Goal: Task Accomplishment & Management: Use online tool/utility

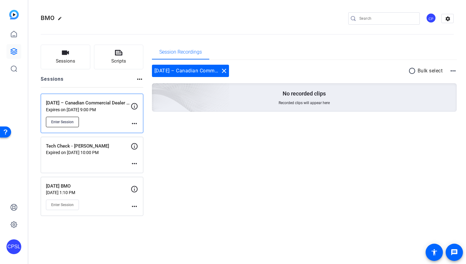
click at [71, 123] on span "Enter Session" at bounding box center [62, 122] width 22 height 5
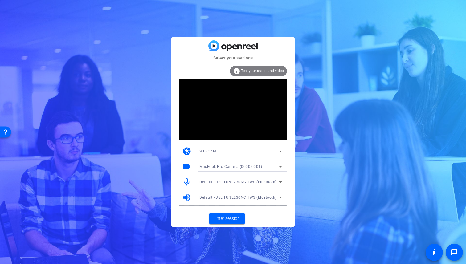
click at [279, 182] on icon at bounding box center [280, 182] width 3 height 2
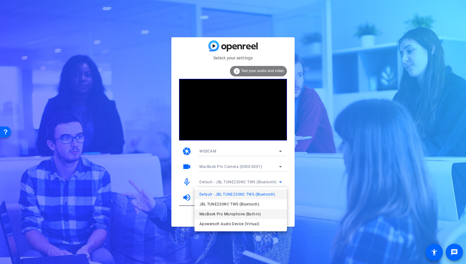
click at [241, 212] on span "MacBook Pro Microphone (Built-in)" at bounding box center [229, 213] width 61 height 7
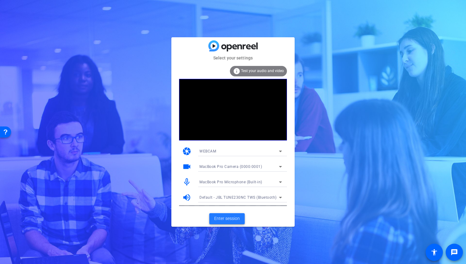
click at [229, 213] on span at bounding box center [226, 218] width 35 height 15
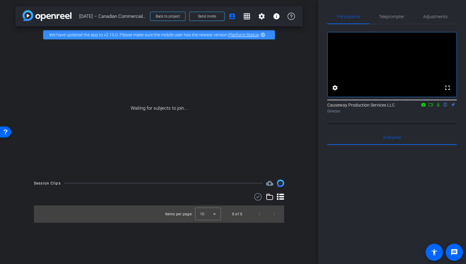
click at [431, 107] on icon at bounding box center [430, 105] width 5 height 4
click at [427, 112] on div "Causeway Production Services LLC Director" at bounding box center [391, 108] width 129 height 12
click at [445, 107] on icon at bounding box center [445, 105] width 2 height 4
click at [438, 18] on span "Adjustments" at bounding box center [435, 16] width 24 height 4
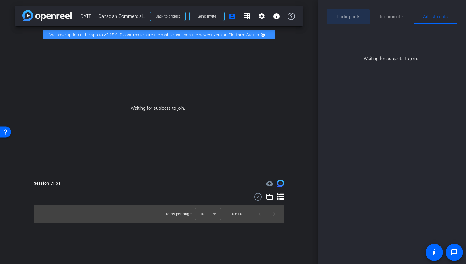
click at [346, 18] on span "Participants" at bounding box center [348, 16] width 23 height 4
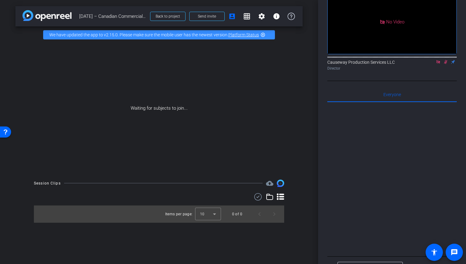
scroll to position [56, 0]
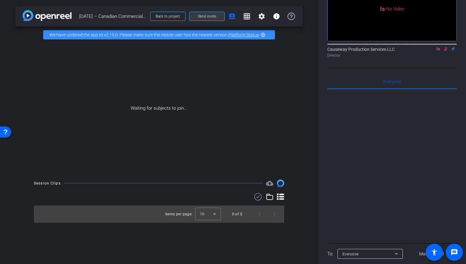
click at [214, 17] on span "Send invite" at bounding box center [207, 16] width 18 height 5
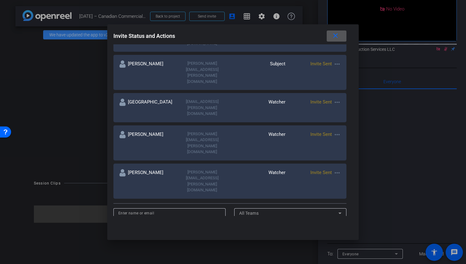
scroll to position [191, 0]
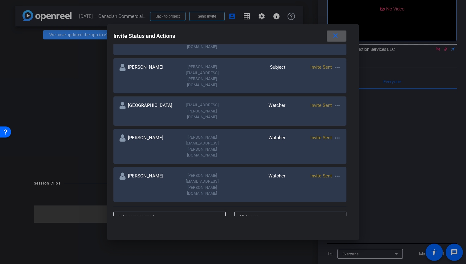
click at [188, 213] on input at bounding box center [169, 216] width 103 height 7
type input "Terence"
click at [273, 213] on div "All Teams" at bounding box center [289, 216] width 100 height 7
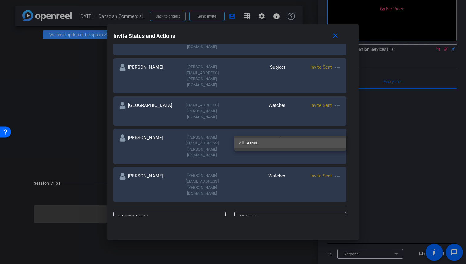
click at [232, 125] on div at bounding box center [233, 132] width 466 height 264
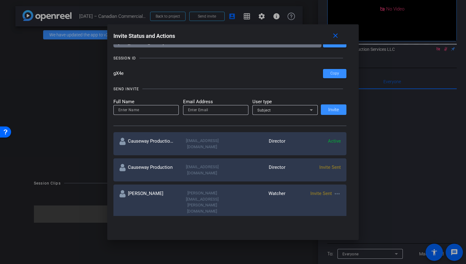
scroll to position [35, 0]
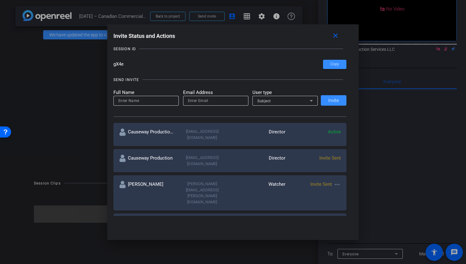
click at [146, 103] on input at bounding box center [145, 100] width 55 height 7
type input "Terence"
click at [203, 105] on div at bounding box center [215, 101] width 55 height 10
click at [203, 104] on div at bounding box center [215, 101] width 55 height 10
paste input "terenceadamdoran@gmail.com"
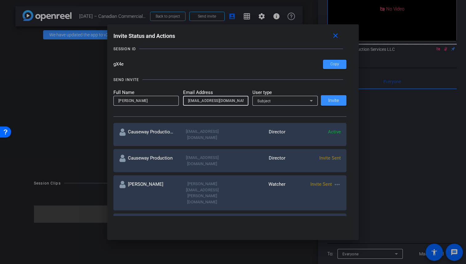
type input "terenceadamdoran@gmail.com"
click at [280, 100] on div "Subject" at bounding box center [283, 101] width 52 height 8
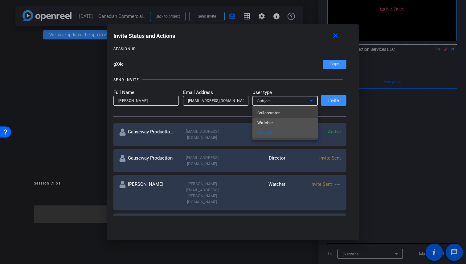
click at [278, 122] on mat-option "Watcher" at bounding box center [284, 123] width 65 height 10
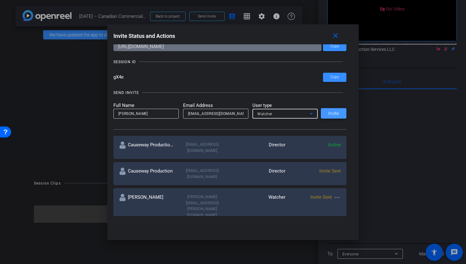
scroll to position [22, 0]
click at [336, 48] on span "Copy" at bounding box center [334, 46] width 9 height 5
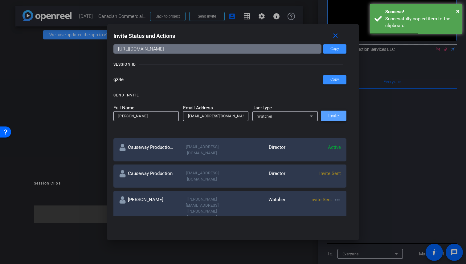
click at [335, 116] on span "Invite" at bounding box center [333, 116] width 11 height 5
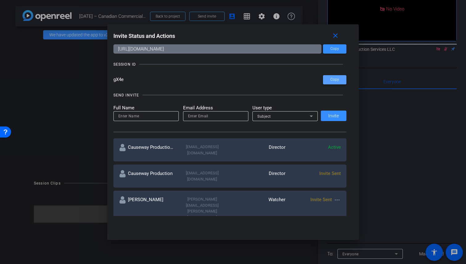
click at [332, 81] on span "Copy" at bounding box center [334, 79] width 9 height 5
click at [336, 37] on mat-icon "close" at bounding box center [336, 36] width 8 height 8
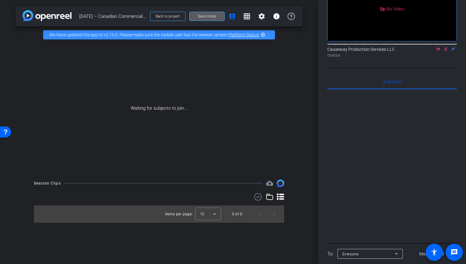
scroll to position [0, 0]
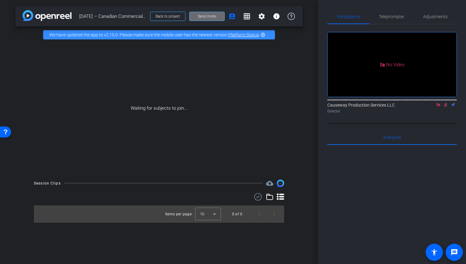
click at [205, 14] on span "Send invite" at bounding box center [207, 16] width 18 height 5
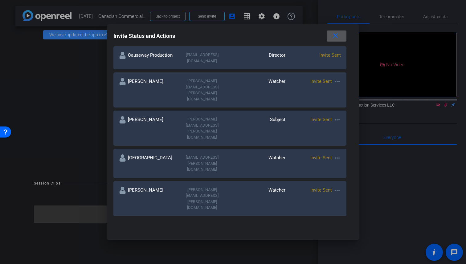
scroll to position [144, 0]
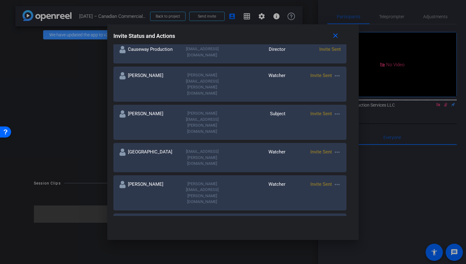
click at [279, 219] on div "Watcher" at bounding box center [257, 225] width 55 height 12
click at [328, 220] on span "Invite Sent" at bounding box center [321, 223] width 22 height 6
click at [339, 219] on mat-icon "more_horiz" at bounding box center [336, 222] width 7 height 7
click at [349, 180] on span "Update and Re-Send Invite" at bounding box center [361, 178] width 46 height 7
type input "Terence"
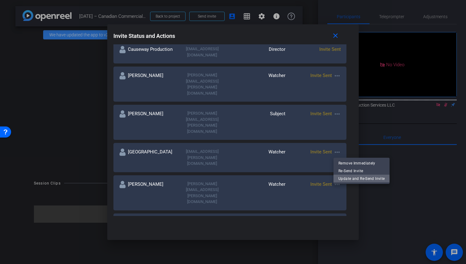
type input "terenceadamdoran@gmail.com"
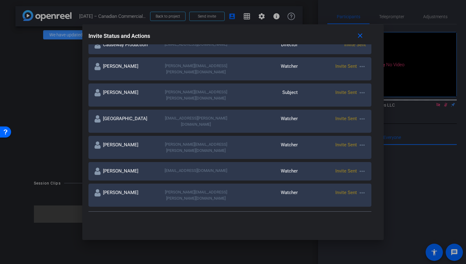
click at [360, 168] on mat-icon "more_horiz" at bounding box center [361, 171] width 7 height 7
click at [292, 150] on div at bounding box center [233, 132] width 466 height 264
click at [292, 168] on div "Watcher" at bounding box center [264, 171] width 68 height 7
click at [362, 168] on mat-icon "more_horiz" at bounding box center [361, 171] width 7 height 7
click at [373, 178] on span "Update and Re-Send Invite" at bounding box center [386, 178] width 46 height 7
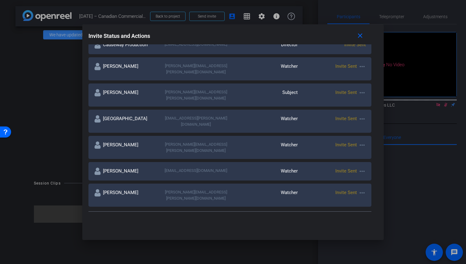
click at [293, 168] on div "Watcher" at bounding box center [264, 171] width 68 height 7
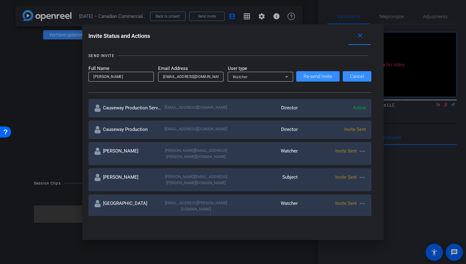
scroll to position [0, 0]
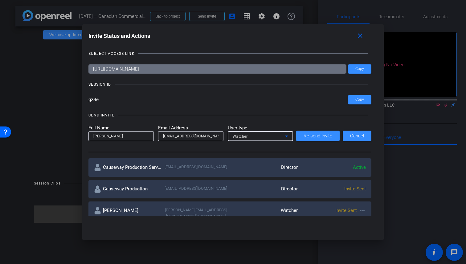
click at [283, 136] on icon at bounding box center [286, 136] width 7 height 7
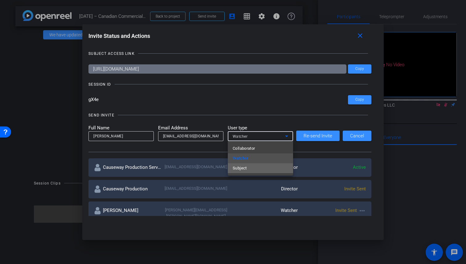
click at [251, 169] on mat-option "Subject" at bounding box center [260, 168] width 65 height 10
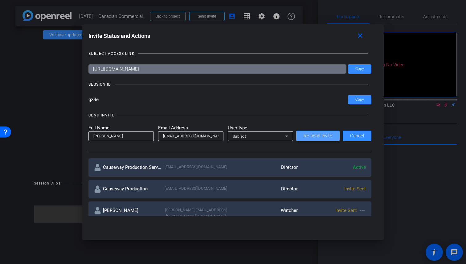
click at [321, 136] on span "Re-send Invite" at bounding box center [318, 136] width 29 height 5
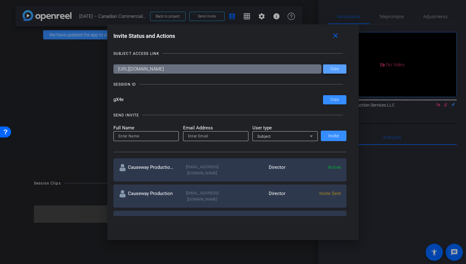
click at [330, 72] on span at bounding box center [334, 69] width 23 height 15
click at [113, 216] on nordpass-portal at bounding box center [113, 216] width 0 height 0
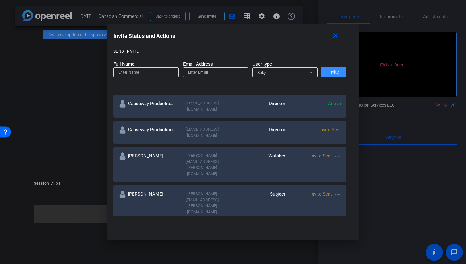
scroll to position [58, 0]
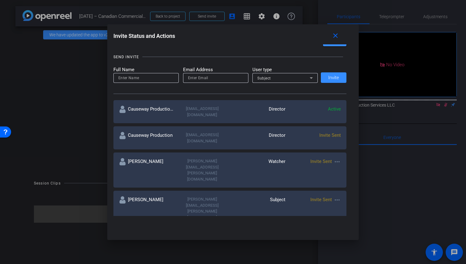
click at [388, 16] on div at bounding box center [233, 132] width 466 height 264
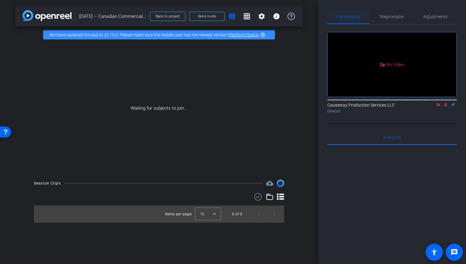
click at [350, 16] on span "Participants" at bounding box center [348, 16] width 23 height 4
click at [395, 16] on span "Teleprompter" at bounding box center [391, 16] width 25 height 4
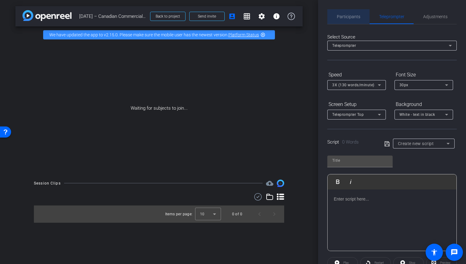
click at [348, 16] on span "Participants" at bounding box center [348, 16] width 23 height 4
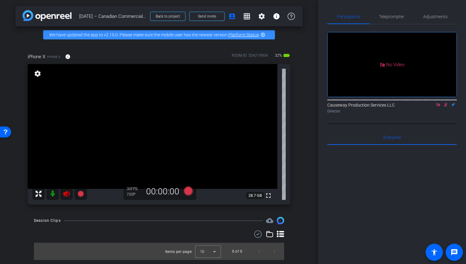
click at [446, 103] on icon at bounding box center [445, 105] width 5 height 4
click at [438, 103] on icon at bounding box center [438, 105] width 5 height 4
click at [68, 196] on icon at bounding box center [66, 193] width 7 height 7
click at [441, 13] on span "Adjustments" at bounding box center [435, 16] width 24 height 15
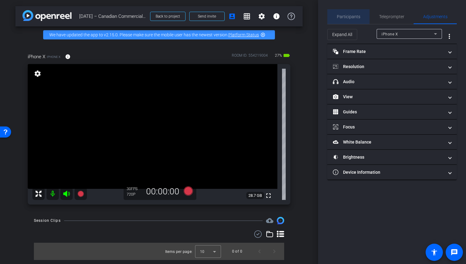
click at [352, 13] on span "Participants" at bounding box center [348, 16] width 23 height 15
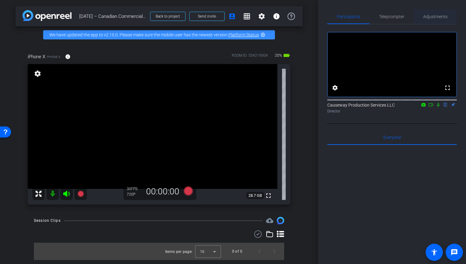
click at [439, 15] on span "Adjustments" at bounding box center [435, 16] width 24 height 4
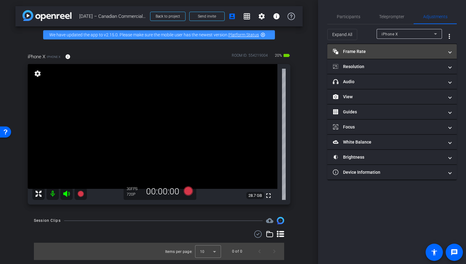
click at [429, 50] on mat-panel-title "Frame Rate Frame Rate" at bounding box center [388, 51] width 111 height 6
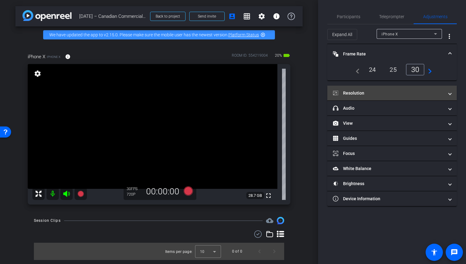
click at [415, 94] on mat-panel-title "Resolution" at bounding box center [388, 93] width 111 height 6
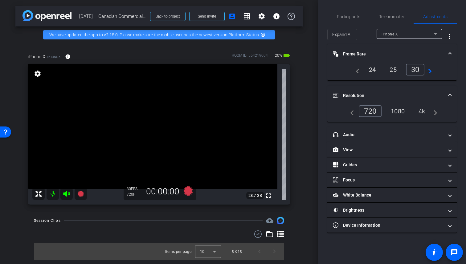
click at [424, 109] on div "4k" at bounding box center [422, 111] width 16 height 10
click at [190, 191] on icon at bounding box center [188, 190] width 9 height 9
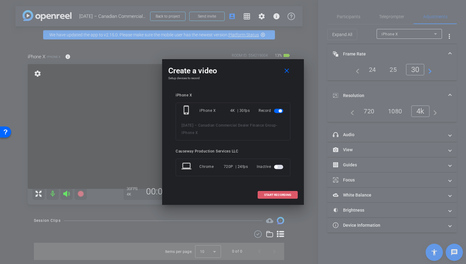
click at [285, 195] on span "START RECORDING" at bounding box center [277, 195] width 27 height 3
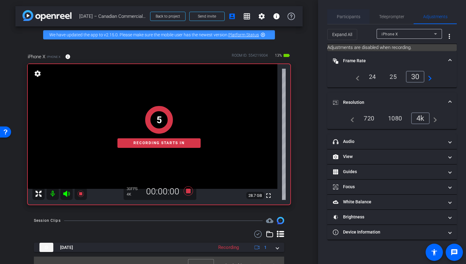
click at [351, 18] on span "Participants" at bounding box center [348, 16] width 23 height 4
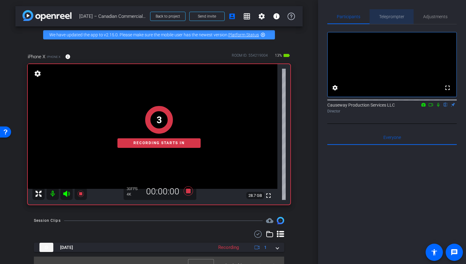
click at [390, 16] on span "Teleprompter" at bounding box center [391, 16] width 25 height 4
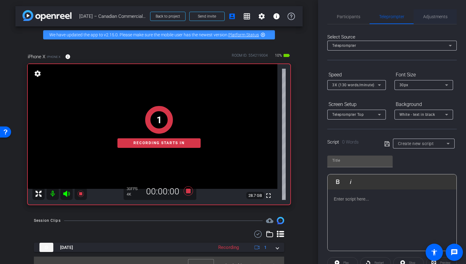
click at [437, 13] on span "Adjustments" at bounding box center [435, 16] width 24 height 15
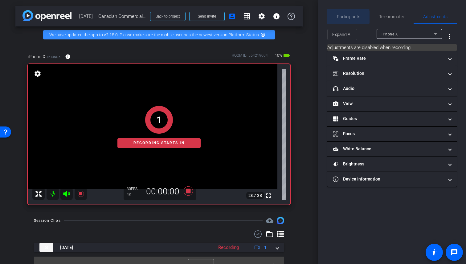
click at [343, 17] on span "Participants" at bounding box center [348, 16] width 23 height 4
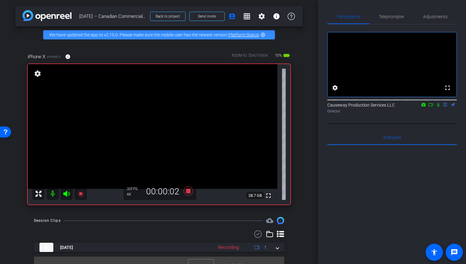
click at [438, 107] on icon at bounding box center [438, 105] width 5 height 4
click at [430, 107] on icon at bounding box center [430, 105] width 5 height 4
click at [436, 16] on span "Adjustments" at bounding box center [435, 16] width 24 height 4
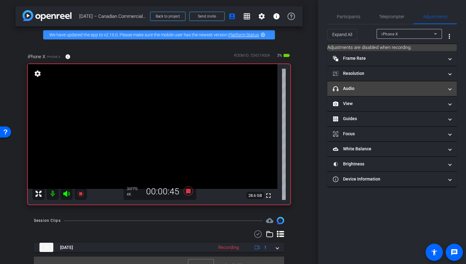
click at [398, 88] on mat-panel-title "headphone icon Audio" at bounding box center [388, 88] width 111 height 6
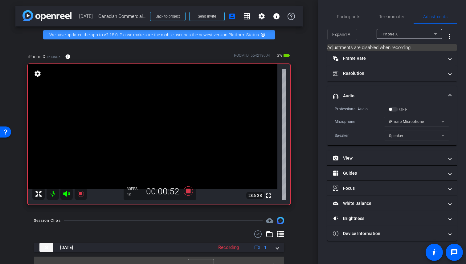
click at [395, 109] on div "OFF" at bounding box center [398, 109] width 19 height 6
click at [345, 19] on span "Participants" at bounding box center [348, 16] width 23 height 4
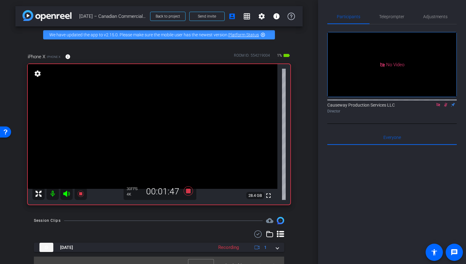
click at [444, 103] on icon at bounding box center [445, 105] width 3 height 4
click at [444, 103] on icon at bounding box center [445, 105] width 2 height 4
click at [437, 16] on span "Adjustments" at bounding box center [435, 16] width 24 height 4
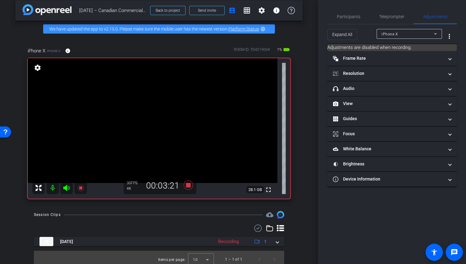
scroll to position [10, 0]
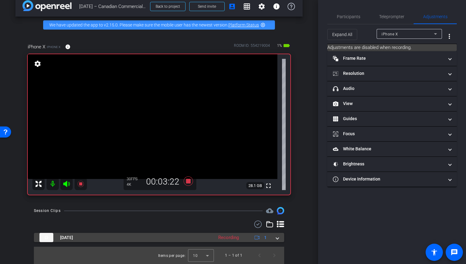
click at [278, 238] on span at bounding box center [277, 237] width 2 height 6
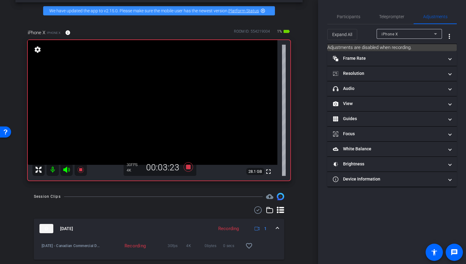
scroll to position [42, 0]
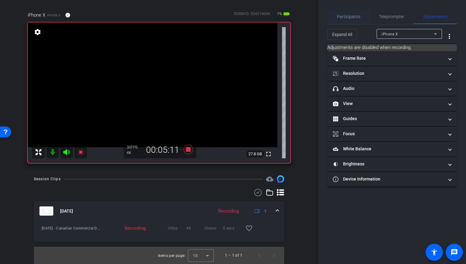
click at [354, 17] on span "Participants" at bounding box center [348, 16] width 23 height 4
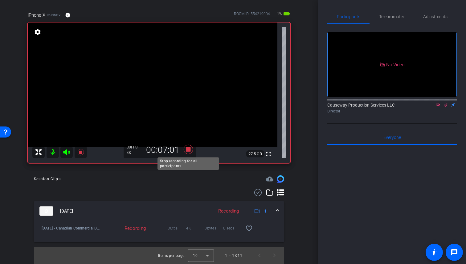
click at [188, 150] on icon at bounding box center [188, 149] width 9 height 9
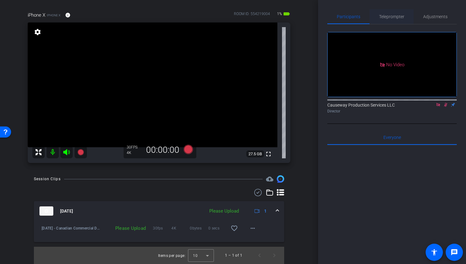
drag, startPoint x: 378, startPoint y: 14, endPoint x: 382, endPoint y: 14, distance: 3.7
click at [380, 14] on div "Teleprompter" at bounding box center [391, 16] width 44 height 15
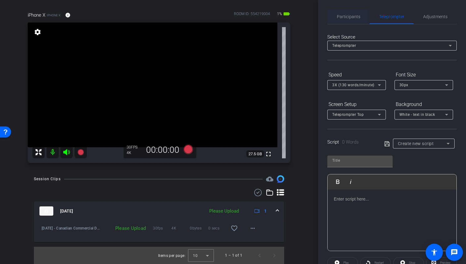
click at [352, 14] on span "Participants" at bounding box center [348, 16] width 23 height 4
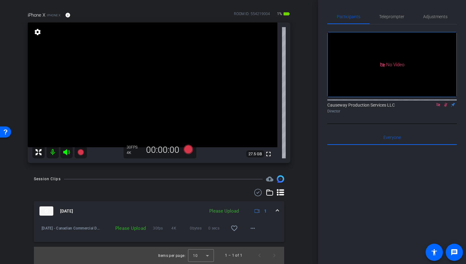
click at [445, 103] on icon at bounding box center [445, 105] width 5 height 4
click at [253, 228] on mat-icon "more_horiz" at bounding box center [252, 228] width 7 height 7
click at [258, 240] on span "Upload" at bounding box center [262, 241] width 25 height 7
click at [439, 103] on icon at bounding box center [438, 105] width 5 height 4
click at [431, 102] on div at bounding box center [391, 99] width 129 height 5
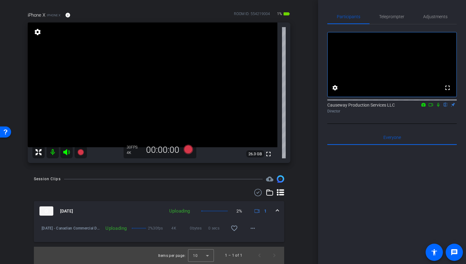
click at [438, 107] on icon at bounding box center [438, 105] width 2 height 4
click at [430, 107] on icon at bounding box center [430, 105] width 5 height 4
click at [438, 106] on icon at bounding box center [437, 104] width 3 height 3
click at [438, 107] on icon at bounding box center [438, 105] width 3 height 4
click at [435, 108] on mat-icon at bounding box center [437, 105] width 7 height 6
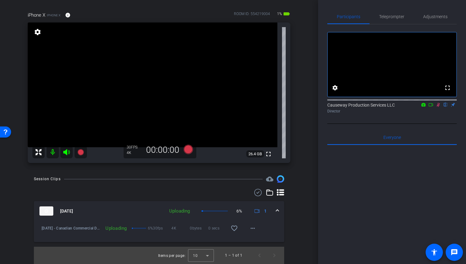
click at [430, 107] on icon at bounding box center [430, 105] width 5 height 4
click at [445, 107] on icon at bounding box center [445, 105] width 5 height 4
click at [438, 107] on icon at bounding box center [438, 105] width 5 height 4
click at [430, 107] on icon at bounding box center [430, 105] width 5 height 4
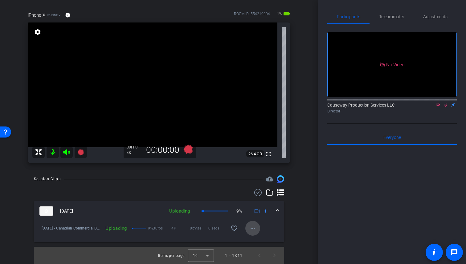
click at [252, 229] on mat-icon "more_horiz" at bounding box center [252, 228] width 7 height 7
click at [292, 219] on div at bounding box center [233, 132] width 466 height 264
click at [445, 107] on icon at bounding box center [445, 105] width 3 height 4
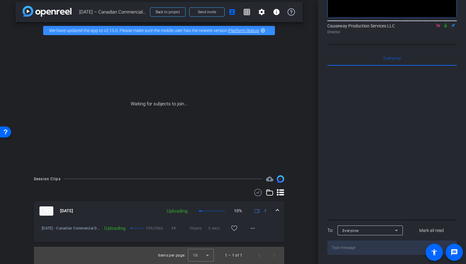
scroll to position [0, 0]
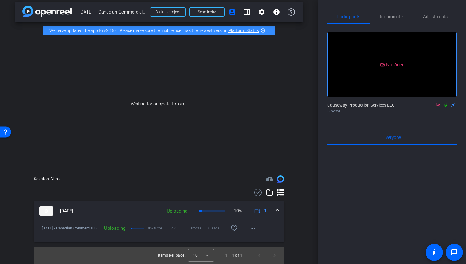
click at [277, 210] on span at bounding box center [277, 211] width 2 height 6
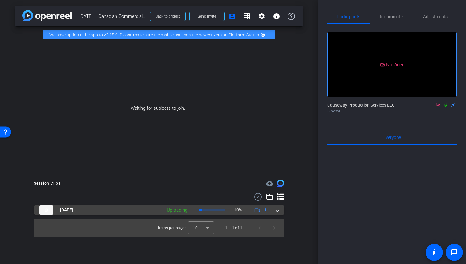
click at [277, 210] on span at bounding box center [277, 210] width 2 height 6
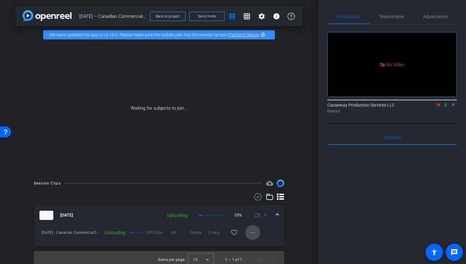
click at [253, 233] on mat-icon "more_horiz" at bounding box center [252, 232] width 7 height 7
click at [295, 231] on div at bounding box center [233, 132] width 466 height 264
click at [446, 107] on icon at bounding box center [445, 105] width 5 height 4
click at [353, 15] on span "Participants" at bounding box center [348, 16] width 23 height 4
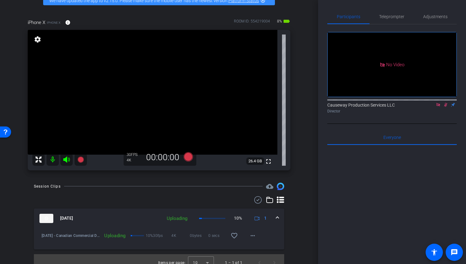
scroll to position [36, 0]
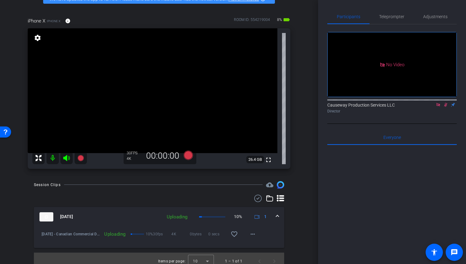
click at [446, 107] on icon at bounding box center [445, 105] width 5 height 4
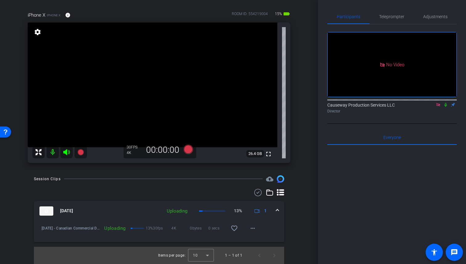
click at [446, 107] on icon at bounding box center [445, 105] width 5 height 4
click at [446, 107] on icon at bounding box center [445, 105] width 3 height 4
click at [446, 107] on icon at bounding box center [445, 105] width 2 height 4
click at [446, 107] on icon at bounding box center [445, 105] width 5 height 4
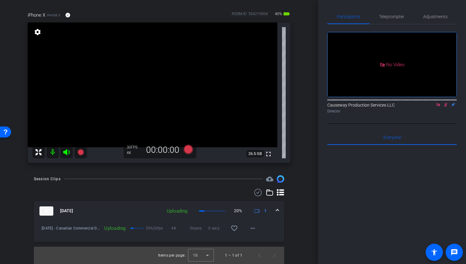
click at [446, 107] on icon at bounding box center [445, 105] width 5 height 4
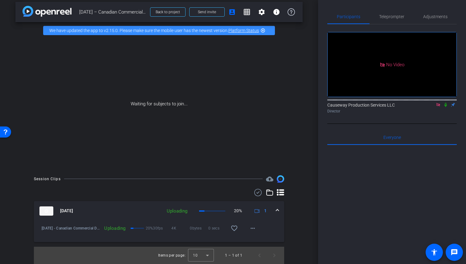
scroll to position [4, 0]
click at [446, 107] on icon at bounding box center [445, 105] width 5 height 4
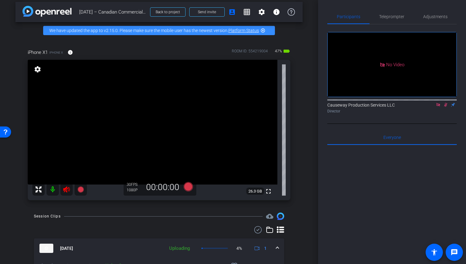
scroll to position [0, 0]
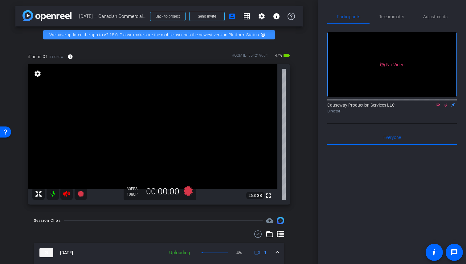
click at [447, 107] on icon at bounding box center [445, 105] width 5 height 4
click at [67, 195] on icon at bounding box center [66, 193] width 7 height 7
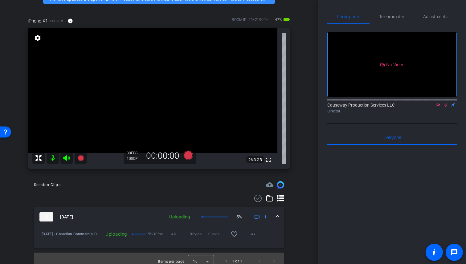
scroll to position [39, 0]
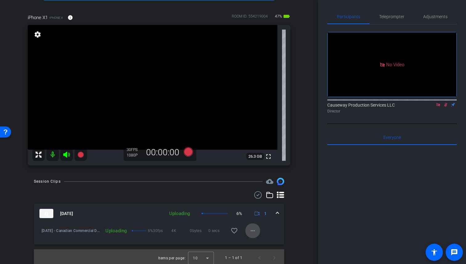
click at [254, 230] on mat-icon "more_horiz" at bounding box center [252, 230] width 7 height 7
click at [277, 221] on div at bounding box center [233, 132] width 466 height 264
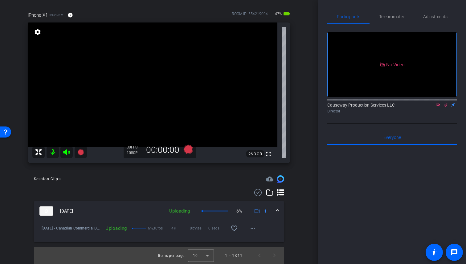
click at [277, 211] on span at bounding box center [277, 211] width 2 height 6
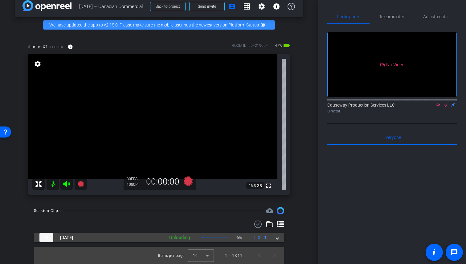
scroll to position [10, 0]
click at [277, 211] on img at bounding box center [280, 210] width 7 height 7
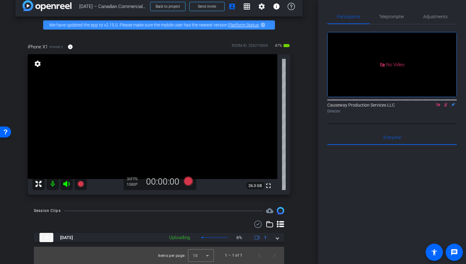
scroll to position [0, 0]
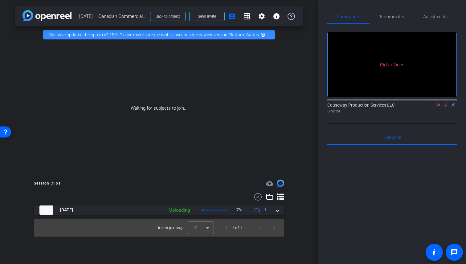
click at [279, 183] on img at bounding box center [280, 183] width 7 height 7
click at [439, 106] on icon at bounding box center [437, 104] width 3 height 3
click at [393, 15] on span "Teleprompter" at bounding box center [391, 16] width 25 height 4
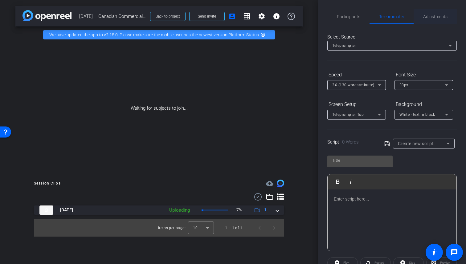
click at [434, 16] on span "Adjustments" at bounding box center [435, 16] width 24 height 4
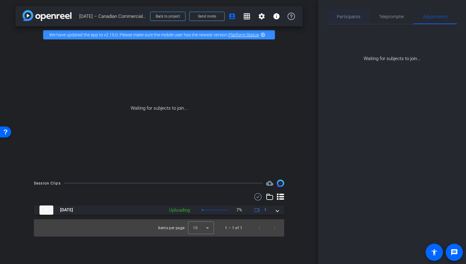
click at [344, 18] on span "Participants" at bounding box center [348, 16] width 23 height 4
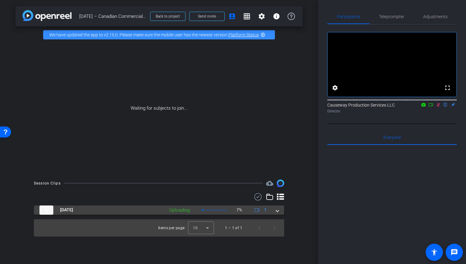
click at [277, 212] on span at bounding box center [277, 210] width 2 height 6
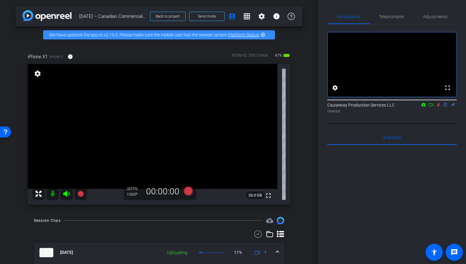
click at [439, 107] on icon at bounding box center [438, 105] width 3 height 4
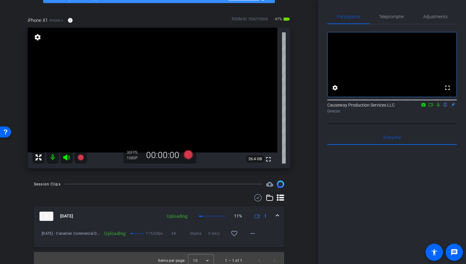
scroll to position [42, 0]
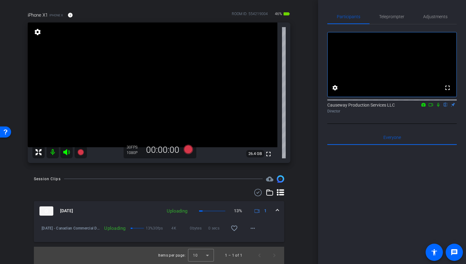
click at [438, 107] on icon at bounding box center [438, 105] width 2 height 4
click at [430, 107] on icon at bounding box center [430, 105] width 5 height 4
click at [446, 107] on icon at bounding box center [445, 105] width 3 height 4
click at [446, 107] on icon at bounding box center [445, 105] width 2 height 4
click at [446, 107] on icon at bounding box center [445, 105] width 3 height 4
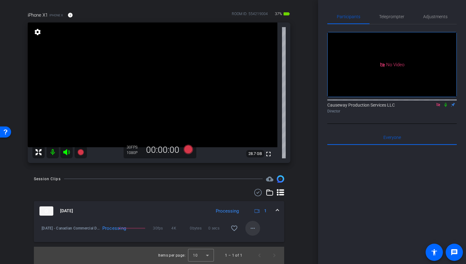
click at [254, 227] on mat-icon "more_horiz" at bounding box center [252, 228] width 7 height 7
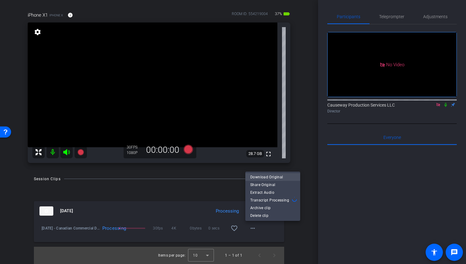
click at [273, 178] on span "Download Original" at bounding box center [272, 176] width 45 height 7
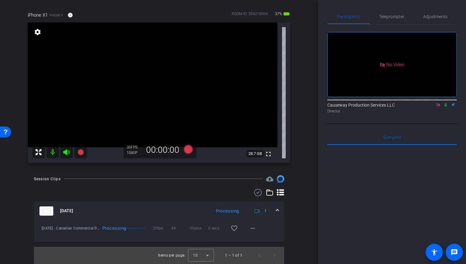
click at [447, 107] on icon at bounding box center [445, 105] width 5 height 4
click at [308, 161] on div "arrow_back Sept 24 – Canadian Commercial Dealer Finance Group Back to project S…" at bounding box center [159, 90] width 318 height 264
click at [445, 107] on icon at bounding box center [445, 105] width 5 height 4
click at [438, 107] on icon at bounding box center [438, 105] width 5 height 4
click at [437, 107] on icon at bounding box center [438, 105] width 5 height 4
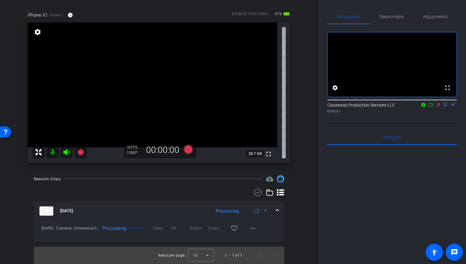
click at [431, 107] on icon at bounding box center [430, 105] width 5 height 4
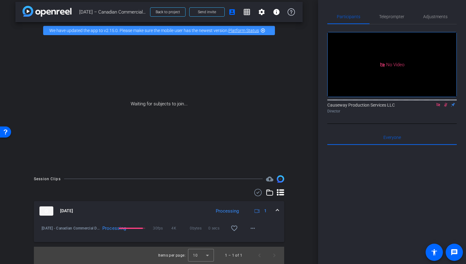
scroll to position [4, 0]
click at [255, 230] on mat-icon "more_horiz" at bounding box center [252, 228] width 7 height 7
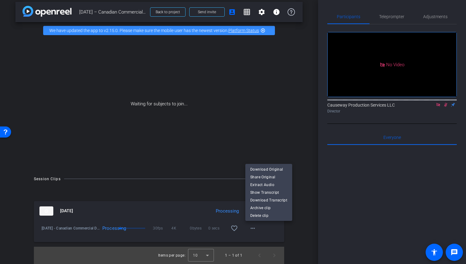
click at [296, 232] on div at bounding box center [233, 132] width 466 height 264
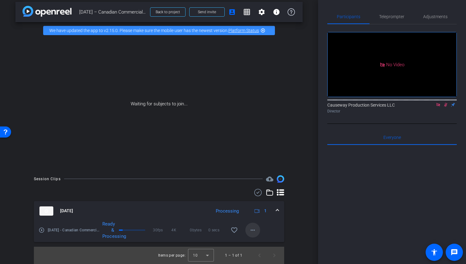
click at [251, 229] on mat-icon "more_horiz" at bounding box center [252, 229] width 7 height 7
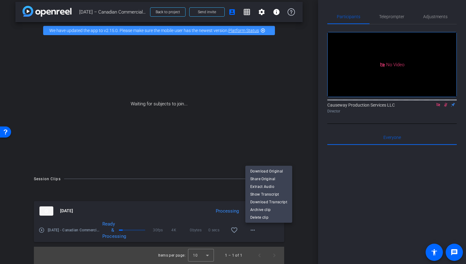
click at [299, 184] on div at bounding box center [233, 132] width 466 height 264
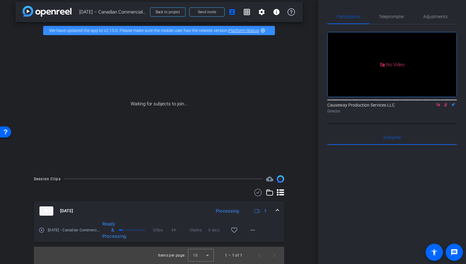
click at [116, 12] on span "Sept 24 – Canadian Commercial Dealer Finance Group" at bounding box center [112, 12] width 67 height 12
copy div "Sept 24 – Canadian Commercial Dealer Finance Group Back to project Send invite …"
click at [253, 232] on mat-icon "more_horiz" at bounding box center [252, 229] width 7 height 7
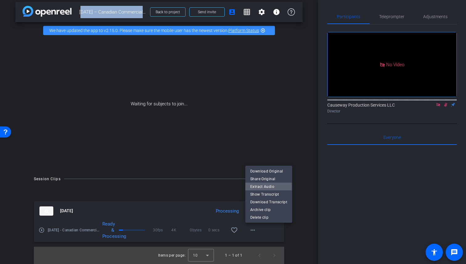
click at [267, 187] on span "Extract Audio" at bounding box center [268, 186] width 37 height 7
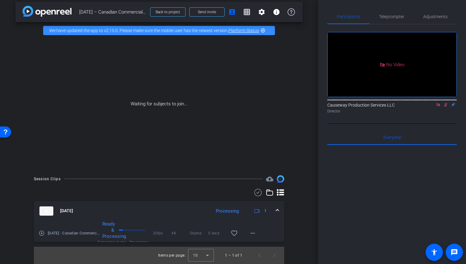
click at [277, 208] on span at bounding box center [277, 211] width 2 height 6
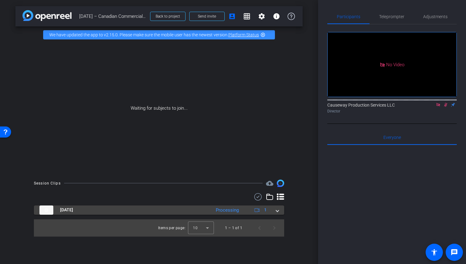
scroll to position [0, 0]
click at [277, 208] on span at bounding box center [277, 210] width 2 height 6
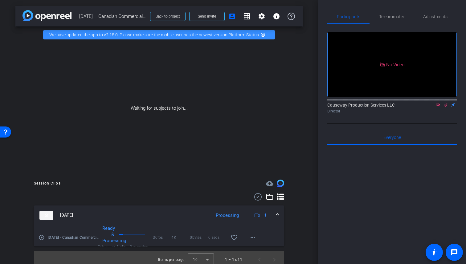
scroll to position [4, 0]
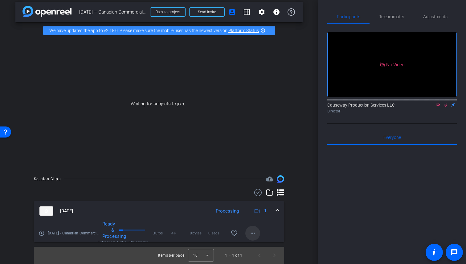
click at [254, 231] on mat-icon "more_horiz" at bounding box center [252, 233] width 7 height 7
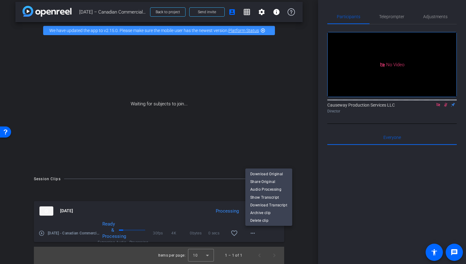
click at [303, 210] on div at bounding box center [233, 132] width 466 height 264
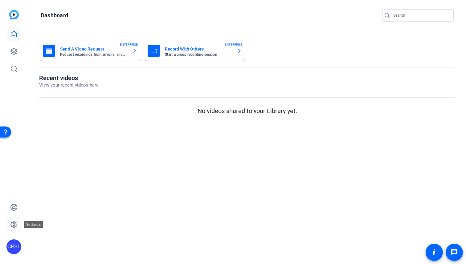
click at [14, 224] on icon at bounding box center [14, 225] width 2 height 2
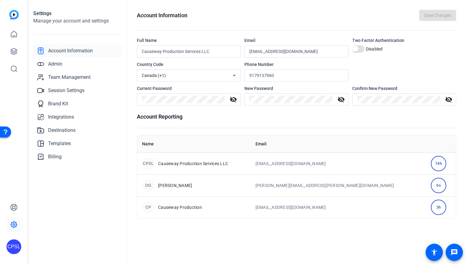
click at [15, 243] on div "CPSL" at bounding box center [13, 246] width 15 height 15
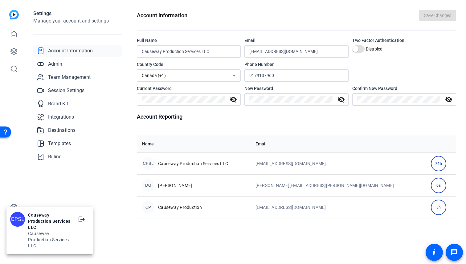
click at [9, 186] on div at bounding box center [233, 132] width 466 height 264
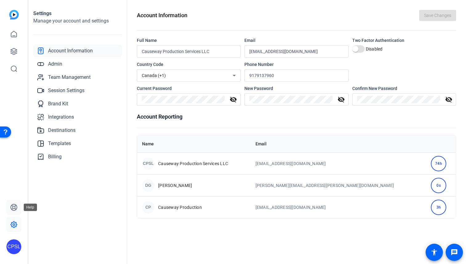
click at [14, 205] on icon at bounding box center [13, 207] width 7 height 7
